Goal: Task Accomplishment & Management: Complete application form

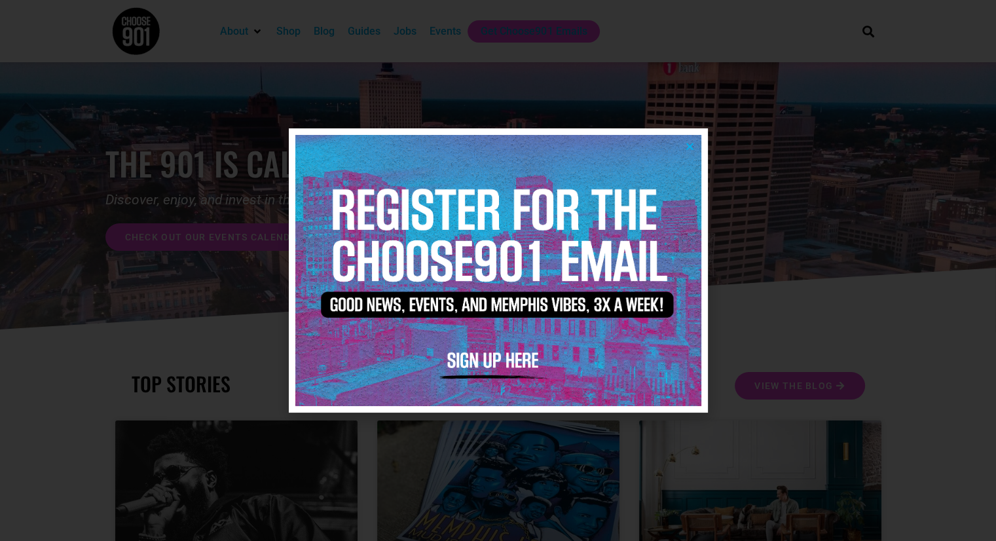
click at [686, 142] on icon "Close" at bounding box center [690, 146] width 10 height 10
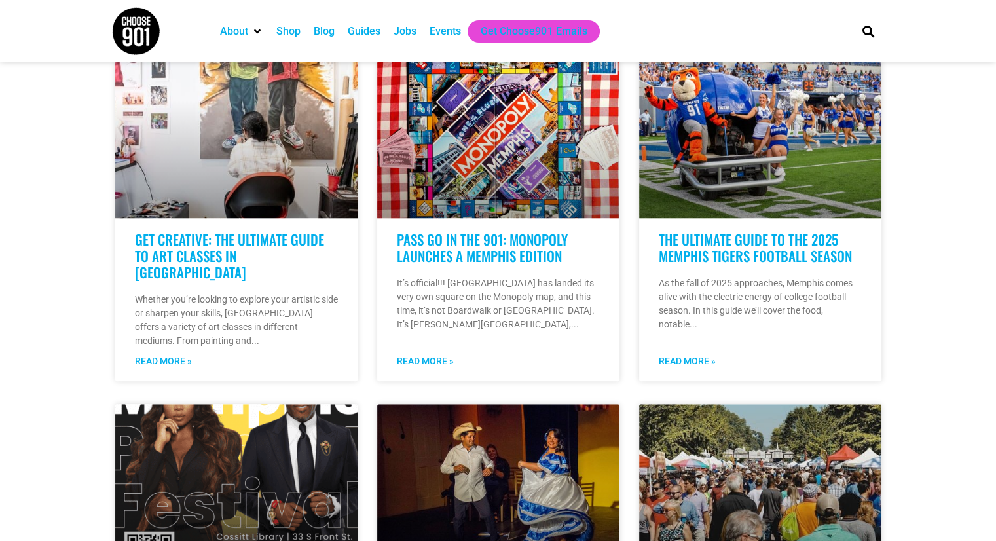
scroll to position [566, 0]
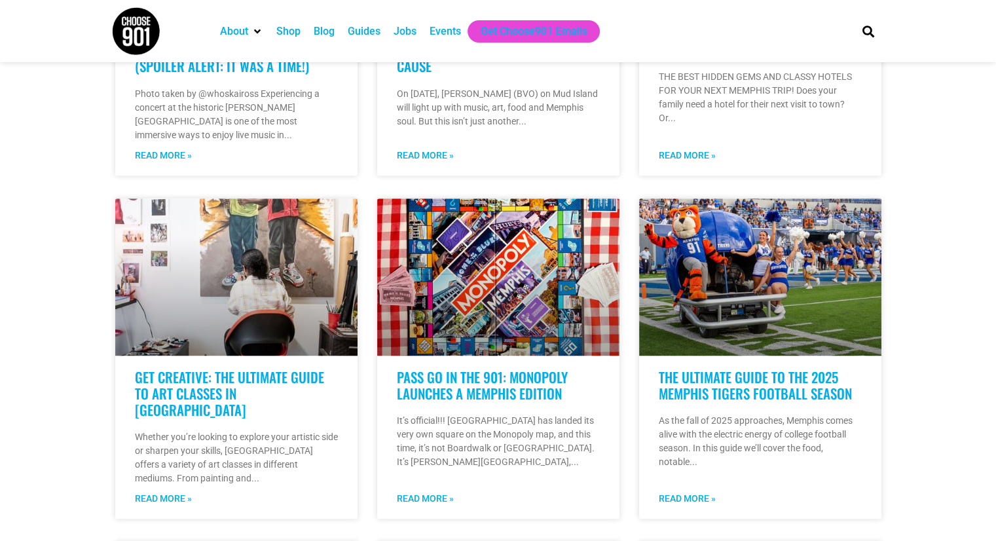
click at [410, 30] on div "Jobs" at bounding box center [404, 32] width 23 height 16
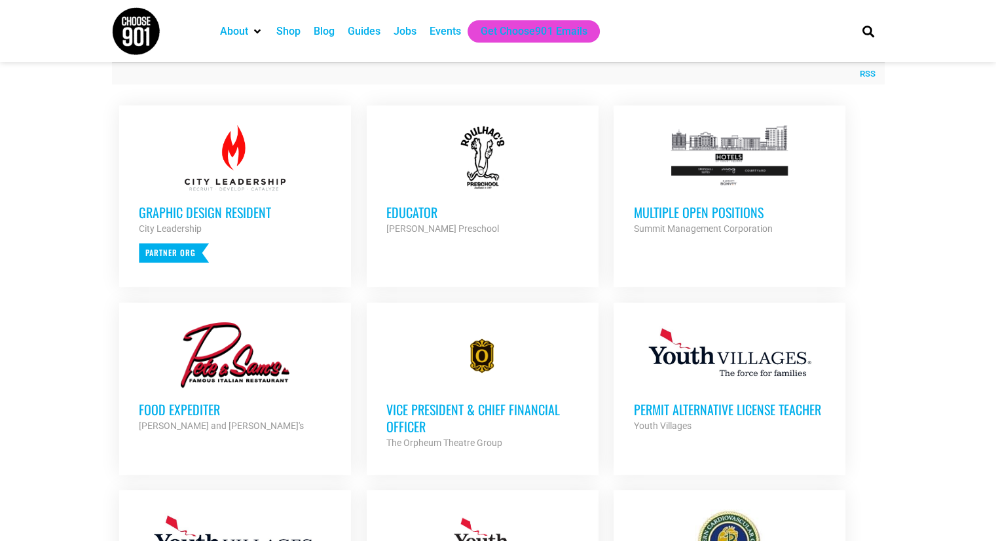
scroll to position [495, 0]
click at [495, 181] on div at bounding box center [482, 157] width 192 height 65
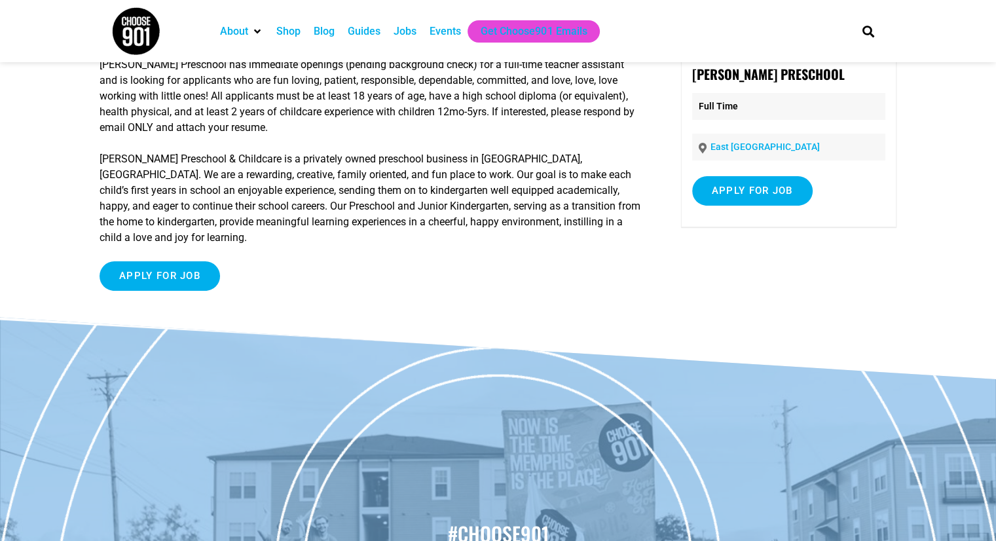
scroll to position [94, 0]
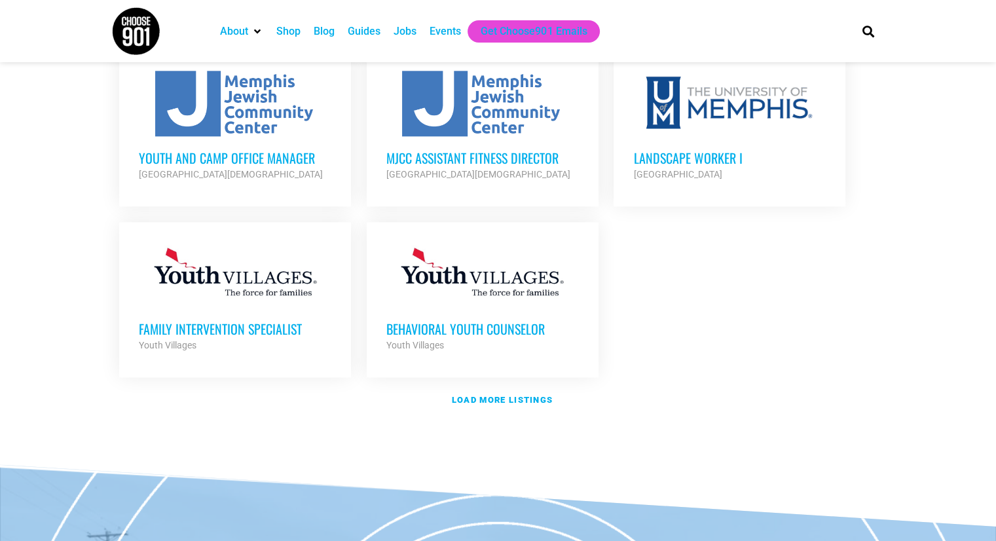
scroll to position [1592, 0]
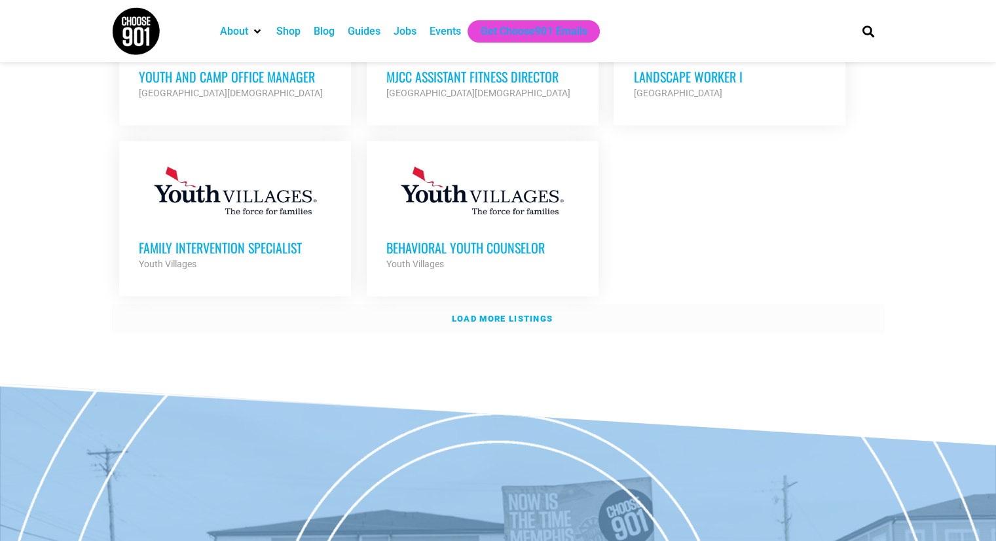
click at [509, 314] on strong "Load more listings" at bounding box center [502, 319] width 101 height 10
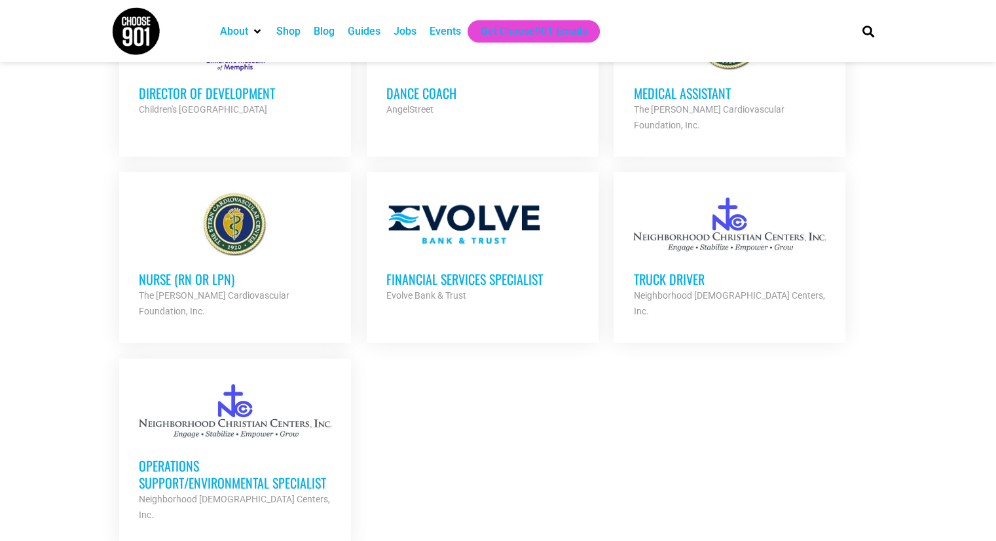
scroll to position [2687, 0]
